Goal: Learn about a topic

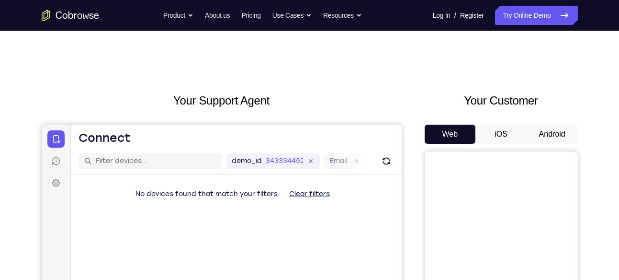
click at [538, 134] on button "Android" at bounding box center [552, 133] width 51 height 19
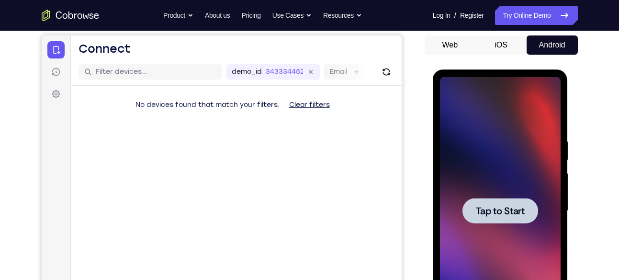
click at [501, 170] on div at bounding box center [500, 211] width 121 height 268
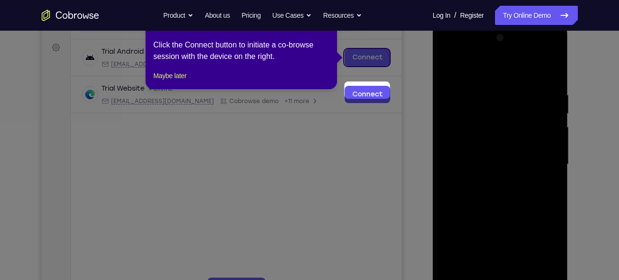
scroll to position [84, 0]
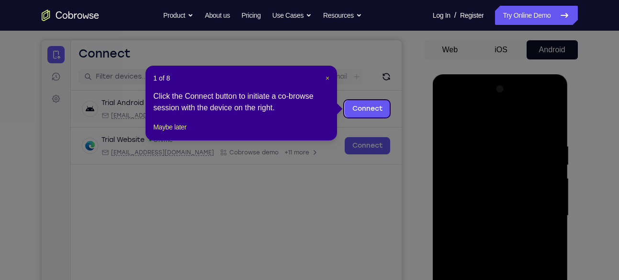
click at [326, 79] on span "×" at bounding box center [328, 78] width 4 height 8
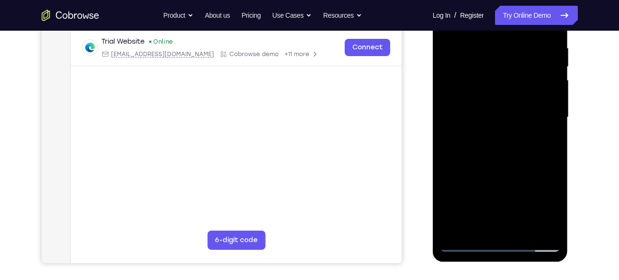
scroll to position [186, 0]
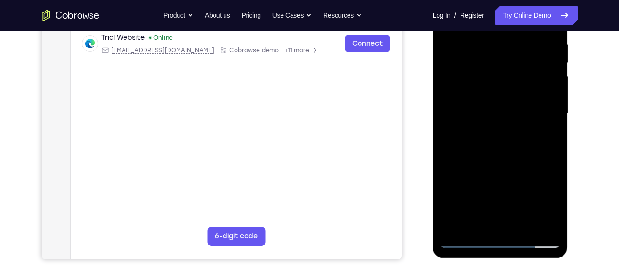
click at [499, 241] on div at bounding box center [500, 113] width 121 height 268
click at [542, 199] on div at bounding box center [500, 113] width 121 height 268
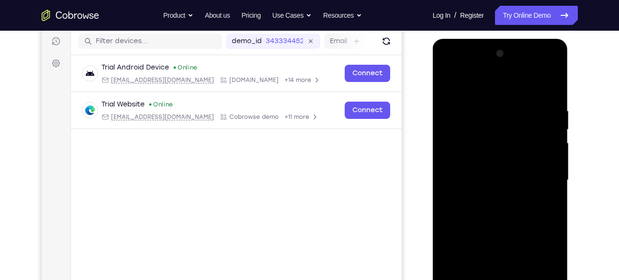
scroll to position [117, 0]
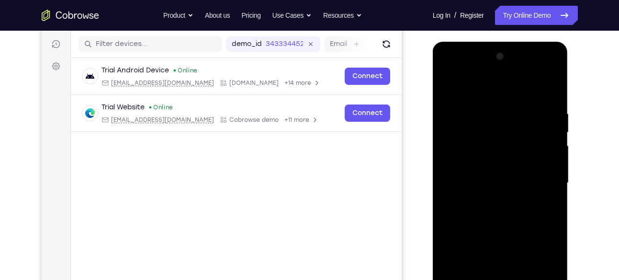
click at [485, 91] on div at bounding box center [500, 183] width 121 height 268
click at [543, 182] on div at bounding box center [500, 183] width 121 height 268
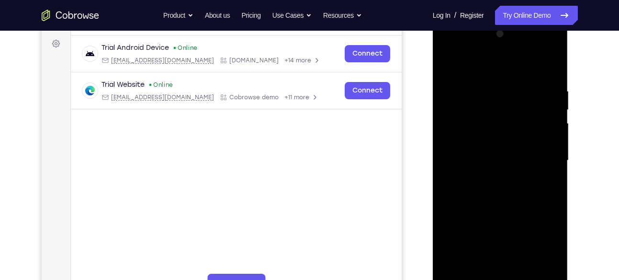
scroll to position [141, 0]
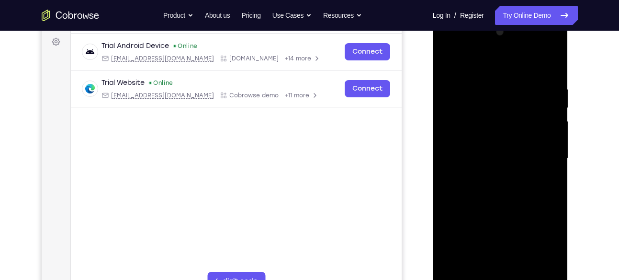
click at [491, 175] on div at bounding box center [500, 158] width 121 height 268
click at [497, 203] on div at bounding box center [500, 158] width 121 height 268
click at [494, 154] on div at bounding box center [500, 158] width 121 height 268
click at [483, 153] on div at bounding box center [500, 158] width 121 height 268
click at [472, 148] on div at bounding box center [500, 158] width 121 height 268
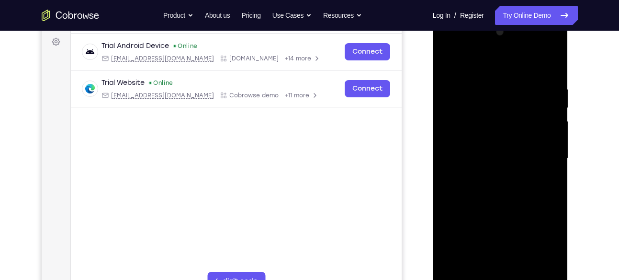
click at [478, 157] on div at bounding box center [500, 158] width 121 height 268
click at [489, 168] on div at bounding box center [500, 158] width 121 height 268
click at [501, 211] on div at bounding box center [500, 158] width 121 height 268
click at [512, 202] on div at bounding box center [500, 158] width 121 height 268
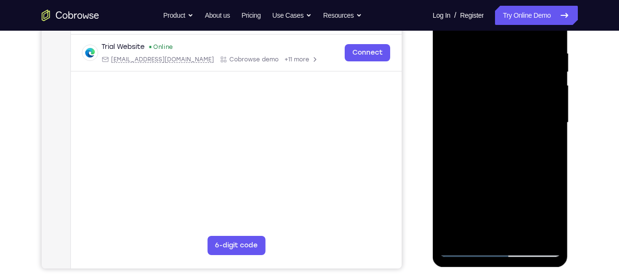
scroll to position [171, 0]
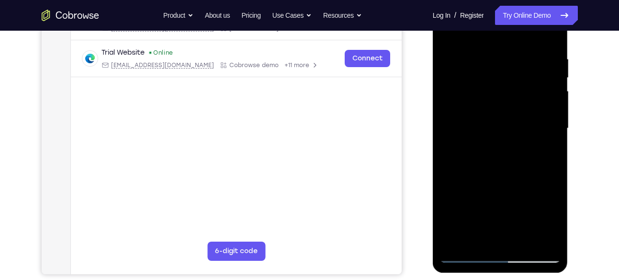
click at [497, 124] on div at bounding box center [500, 128] width 121 height 268
